Goal: Task Accomplishment & Management: Manage account settings

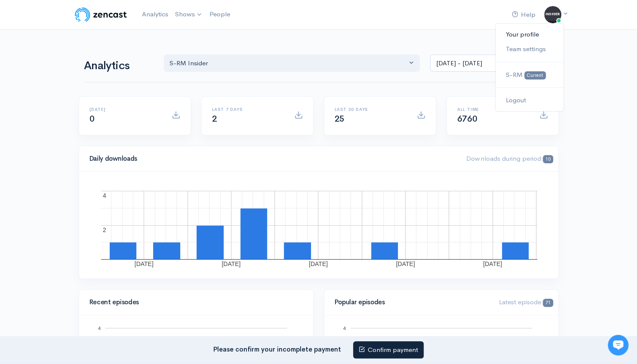
click at [528, 34] on link "Your profile" at bounding box center [529, 34] width 68 height 15
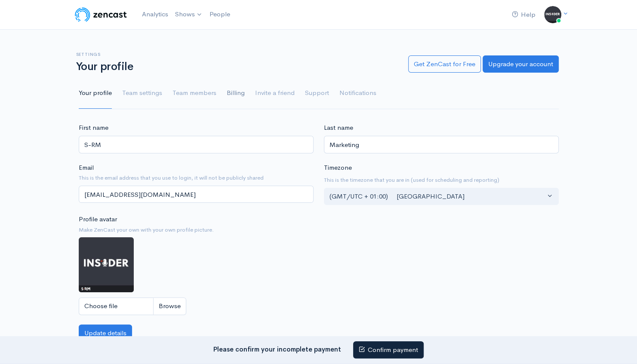
click at [238, 91] on link "Billing" at bounding box center [236, 93] width 18 height 31
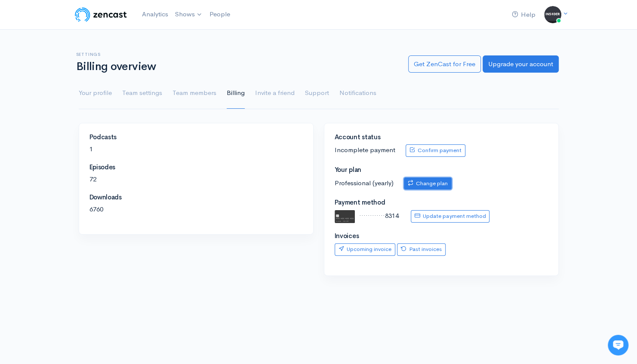
click at [419, 186] on link "Change plan" at bounding box center [428, 184] width 48 height 12
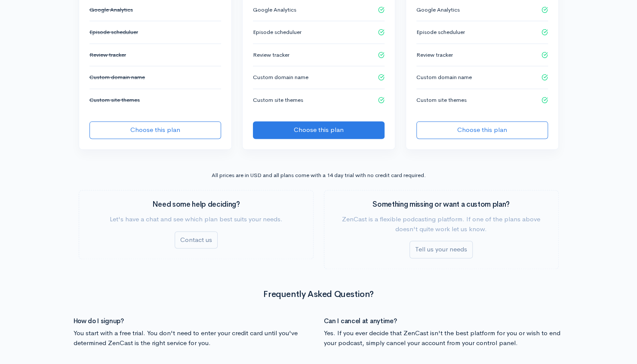
scroll to position [645, 0]
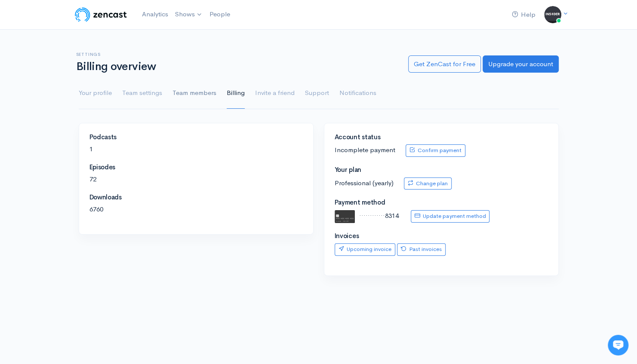
click at [188, 97] on link "Team members" at bounding box center [194, 93] width 44 height 31
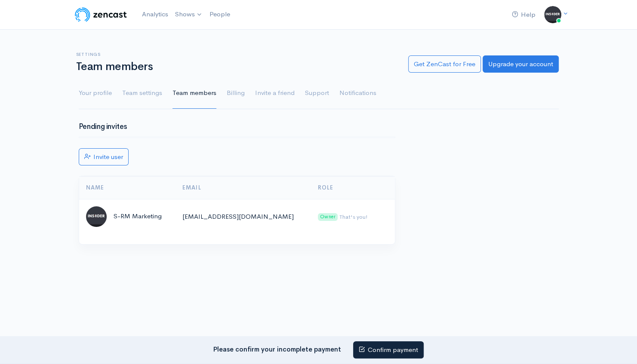
click at [239, 95] on link "Billing" at bounding box center [236, 93] width 18 height 31
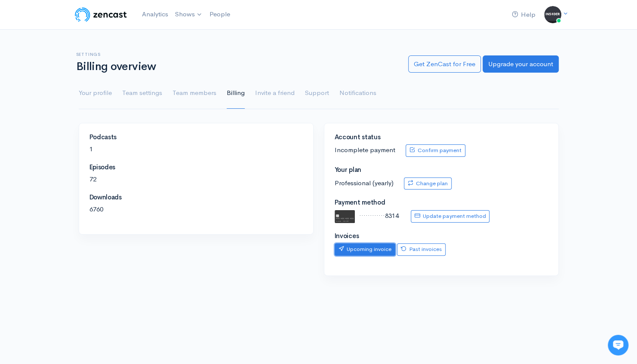
click at [380, 250] on link "Upcoming invoice" at bounding box center [364, 249] width 61 height 12
click at [221, 15] on link "People" at bounding box center [220, 14] width 28 height 18
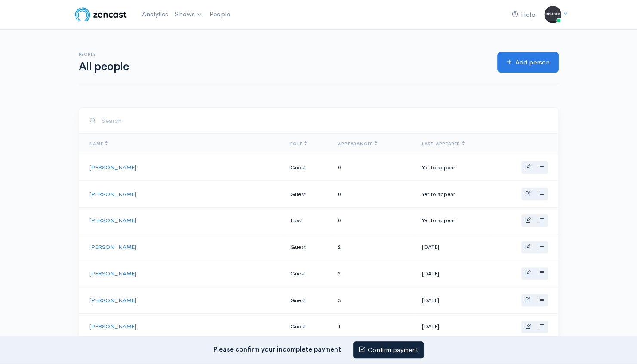
click at [108, 13] on img at bounding box center [101, 14] width 55 height 17
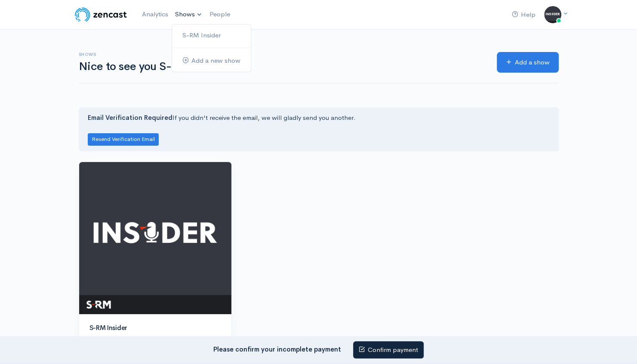
click at [186, 14] on link "Shows" at bounding box center [189, 14] width 34 height 19
click at [199, 29] on link "S-RM Insider" at bounding box center [211, 35] width 79 height 15
